Goal: Navigation & Orientation: Find specific page/section

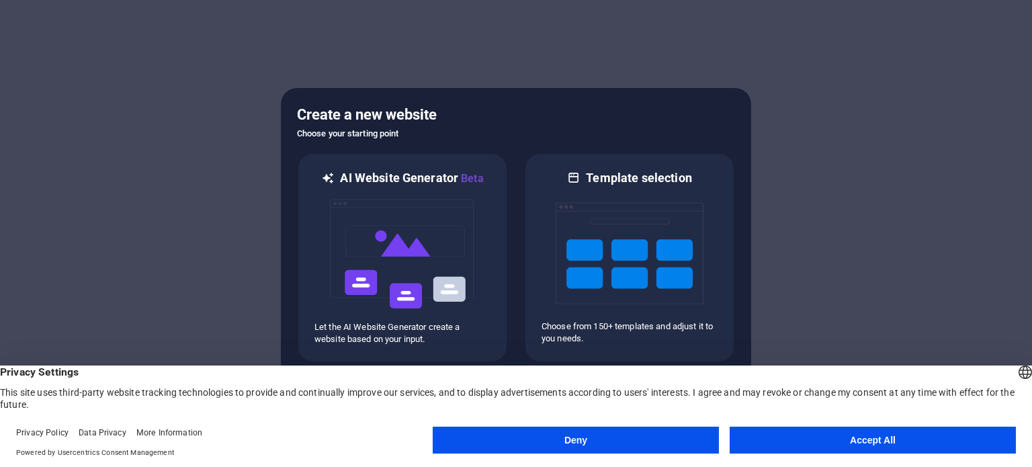
click at [845, 445] on button "Accept All" at bounding box center [872, 439] width 286 height 27
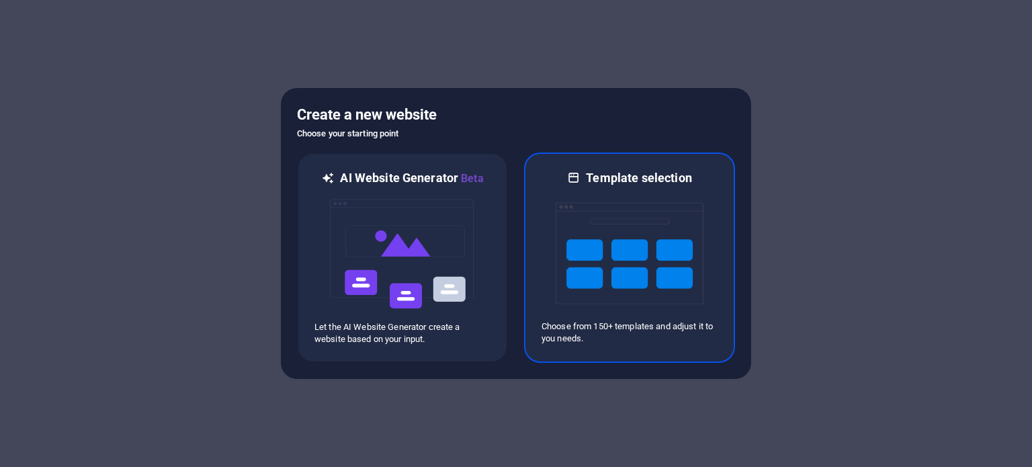
click at [664, 290] on img at bounding box center [629, 253] width 148 height 134
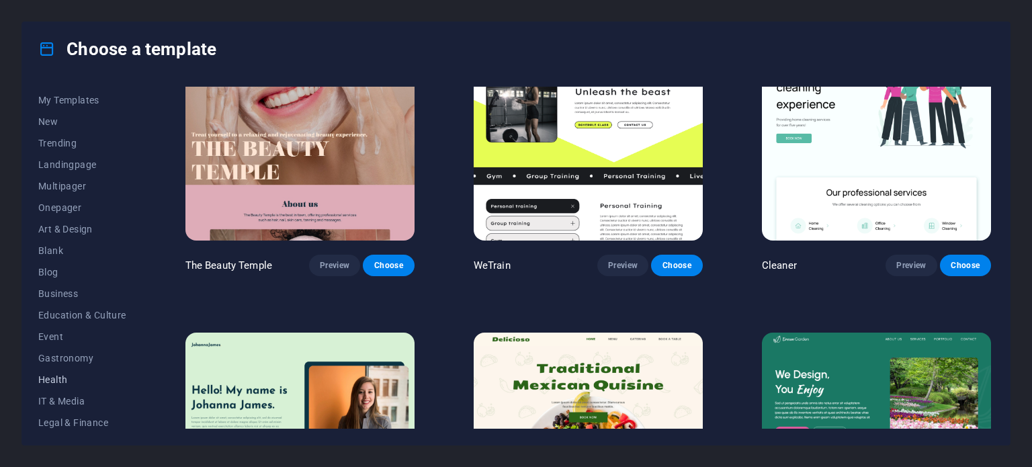
scroll to position [15, 0]
click at [64, 300] on span "Business" at bounding box center [82, 297] width 88 height 11
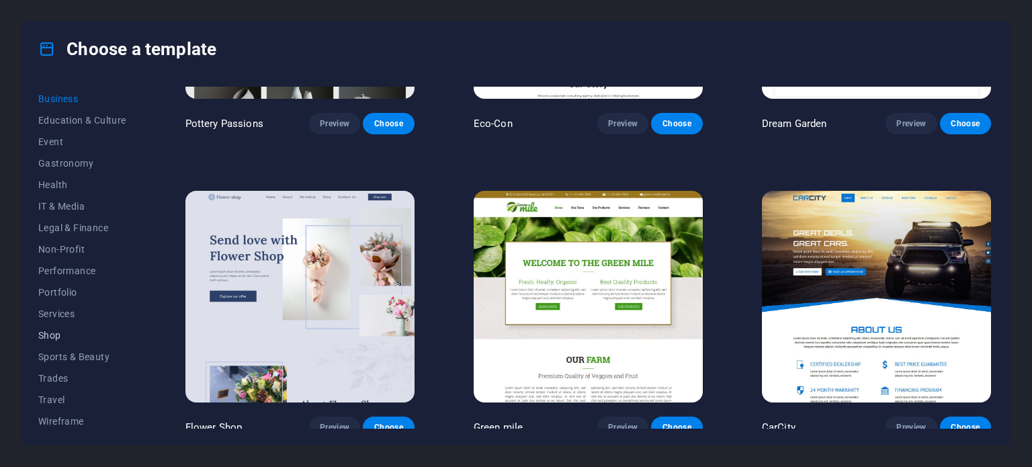
scroll to position [216, 0]
click at [60, 287] on span "Portfolio" at bounding box center [82, 289] width 88 height 11
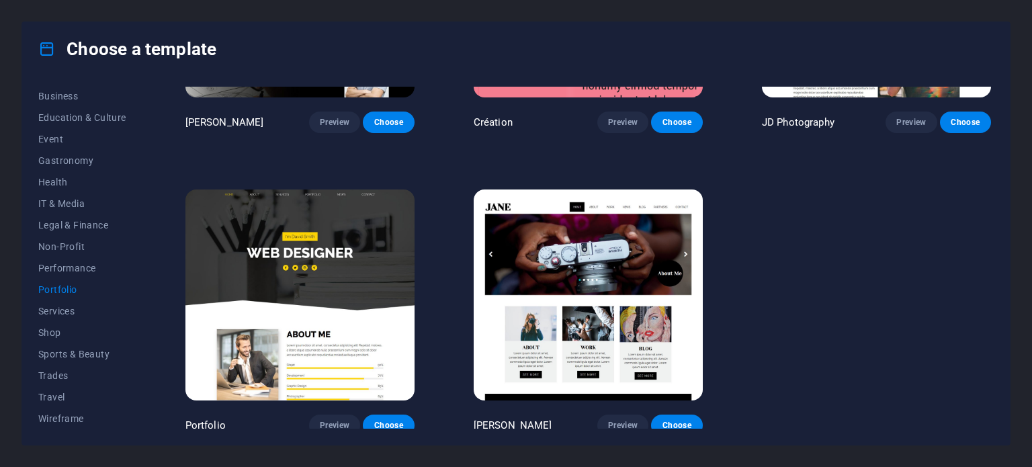
scroll to position [509, 0]
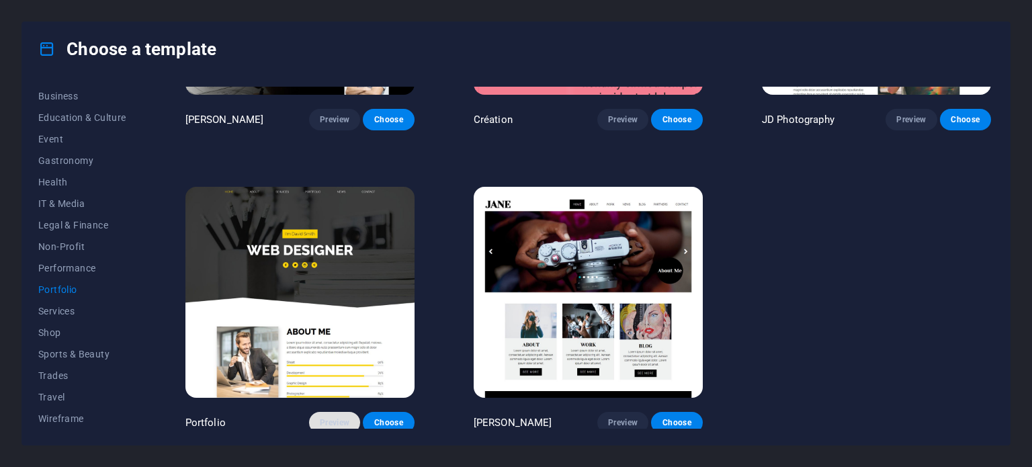
click at [338, 418] on span "Preview" at bounding box center [335, 422] width 30 height 11
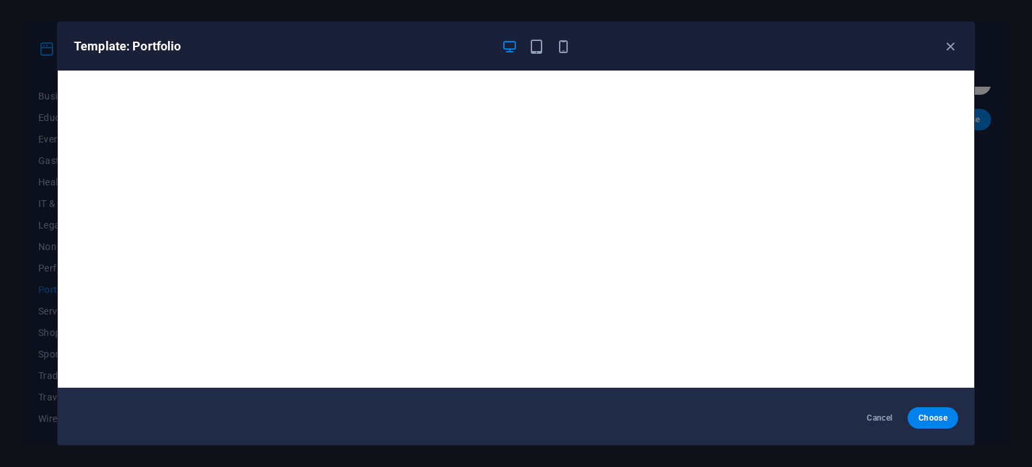
scroll to position [0, 0]
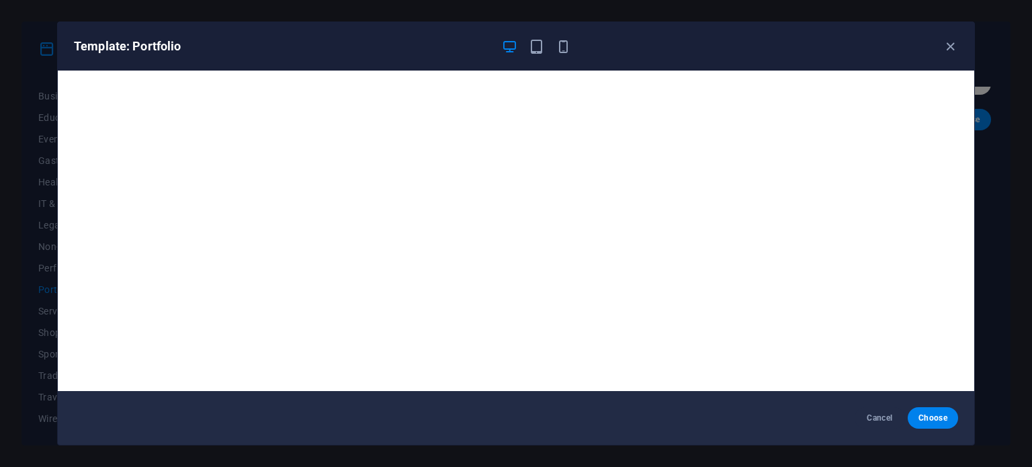
click at [537, 37] on div "Template: Portfolio" at bounding box center [516, 46] width 916 height 48
click at [535, 42] on icon "button" at bounding box center [536, 46] width 15 height 15
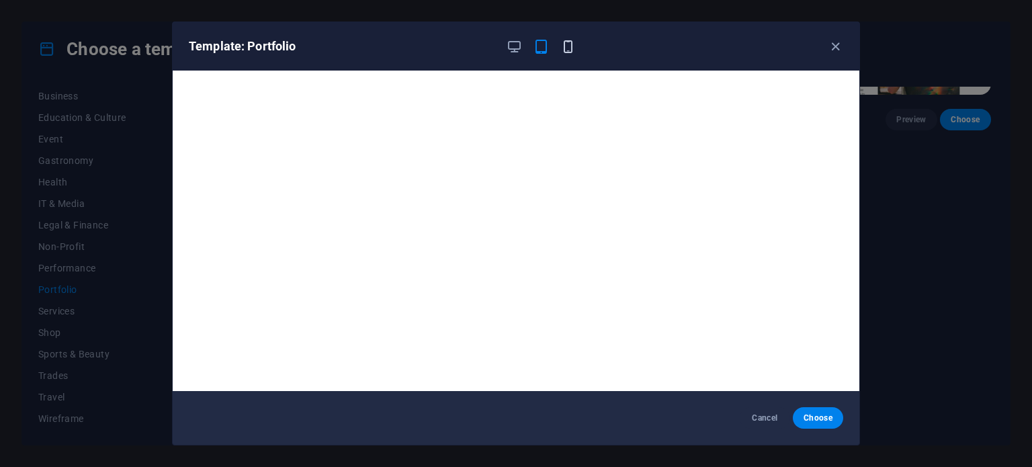
click at [567, 47] on icon "button" at bounding box center [567, 46] width 15 height 15
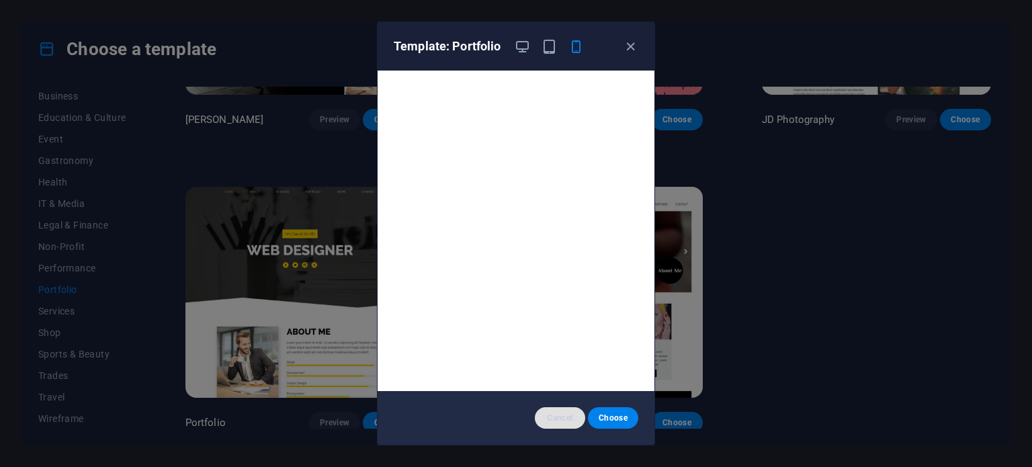
click at [561, 418] on span "Cancel" at bounding box center [559, 417] width 29 height 11
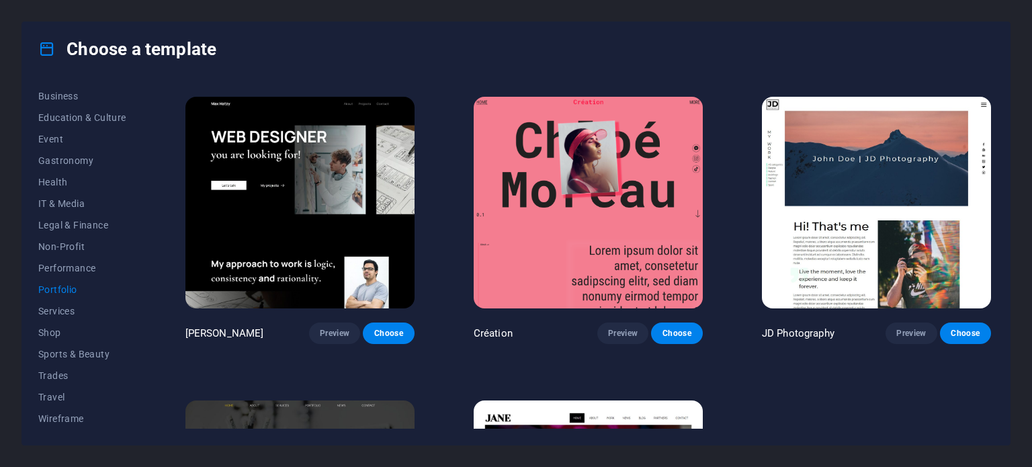
scroll to position [336, 0]
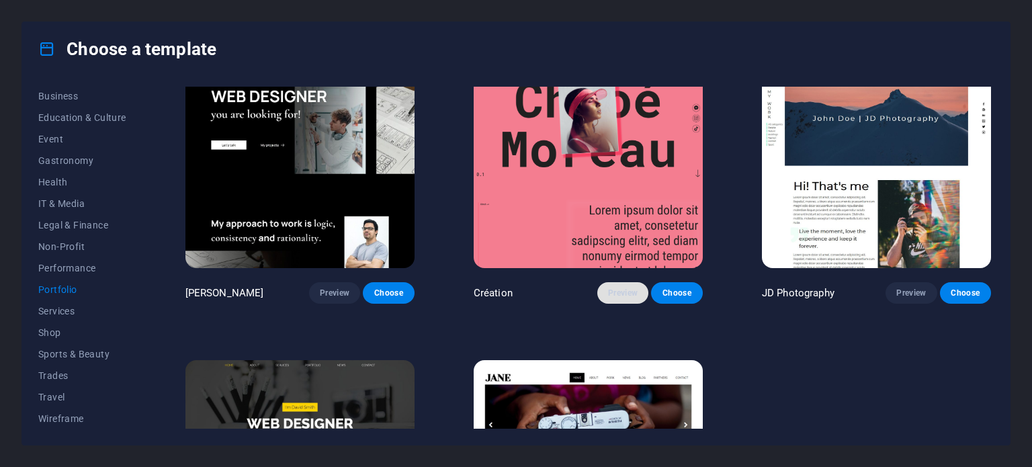
click at [629, 297] on button "Preview" at bounding box center [622, 292] width 51 height 21
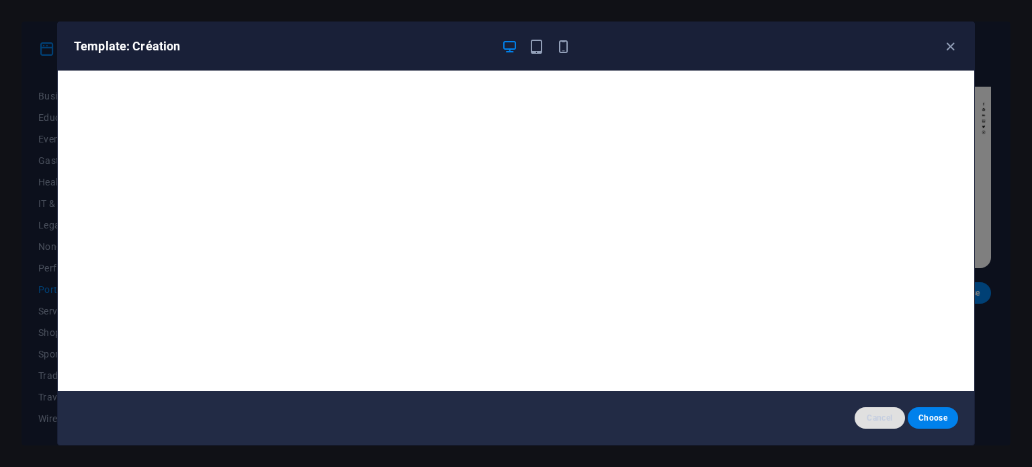
click at [882, 420] on span "Cancel" at bounding box center [879, 417] width 29 height 11
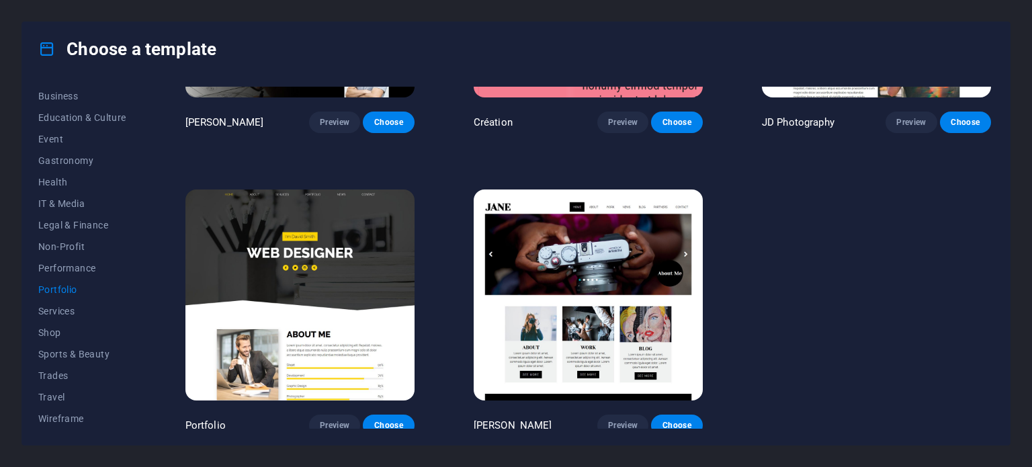
scroll to position [509, 0]
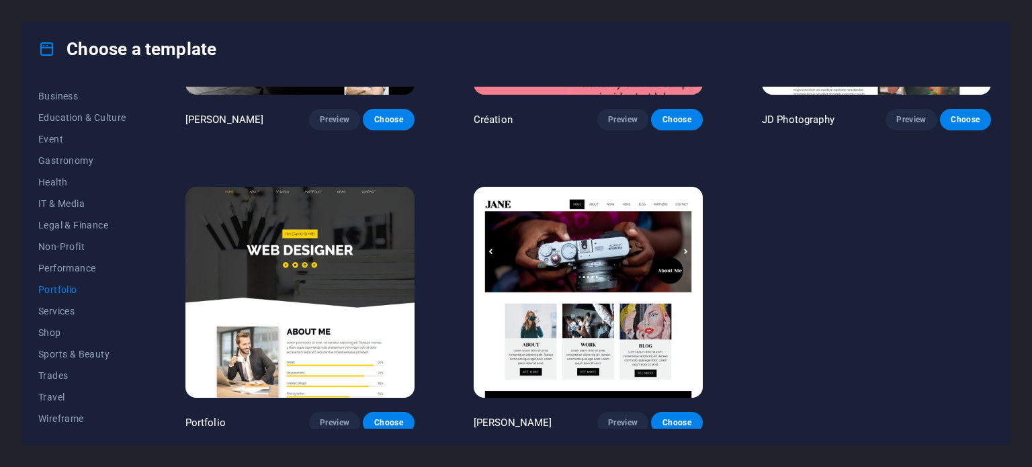
click at [320, 306] on img at bounding box center [299, 292] width 229 height 211
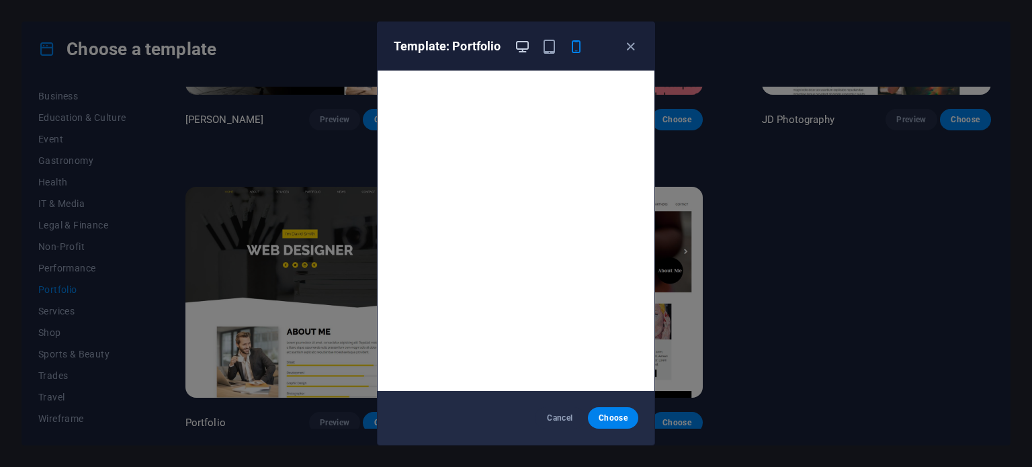
click at [518, 48] on icon "button" at bounding box center [521, 46] width 15 height 15
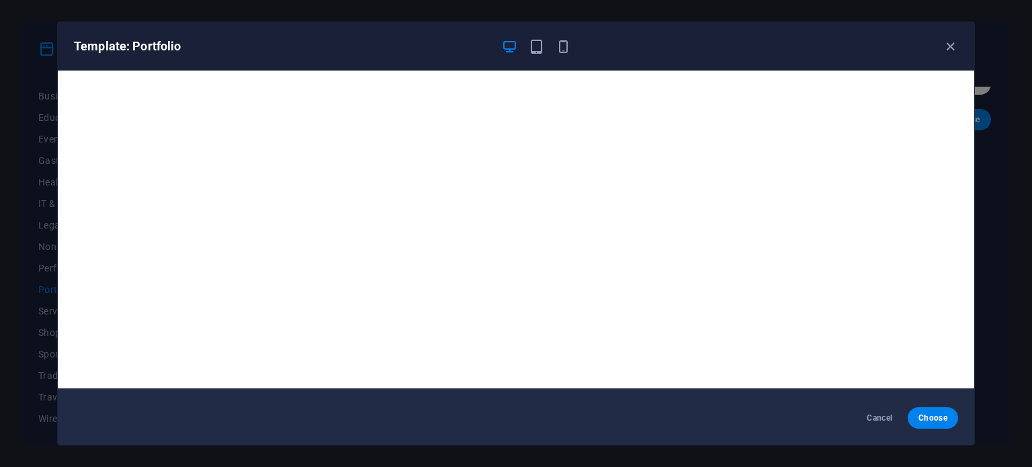
scroll to position [3, 0]
